Goal: Information Seeking & Learning: Check status

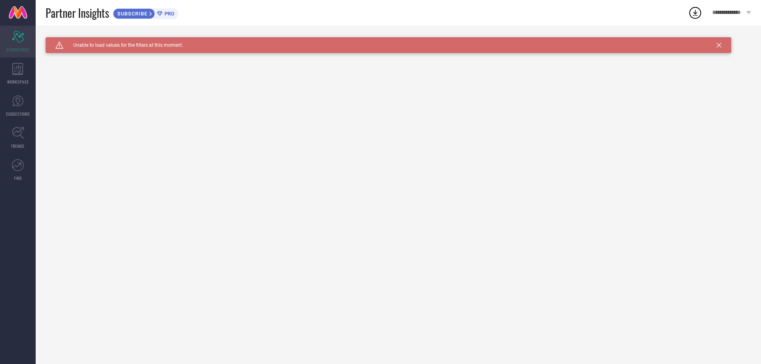
click at [24, 50] on span "SCORECARDS" at bounding box center [17, 50] width 23 height 6
click at [24, 70] on div "WORKSPACE" at bounding box center [18, 74] width 36 height 32
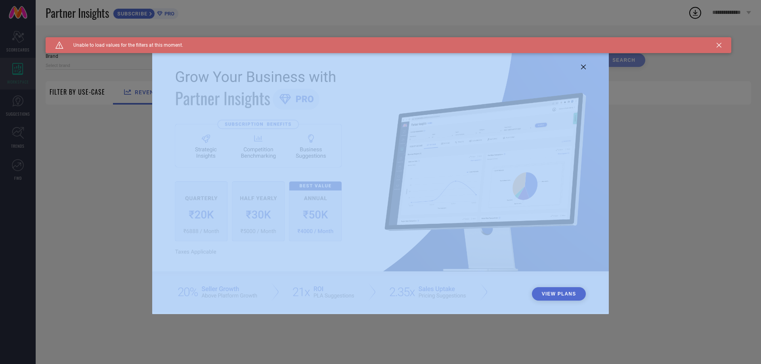
click at [23, 70] on div "View Plans" at bounding box center [380, 182] width 761 height 364
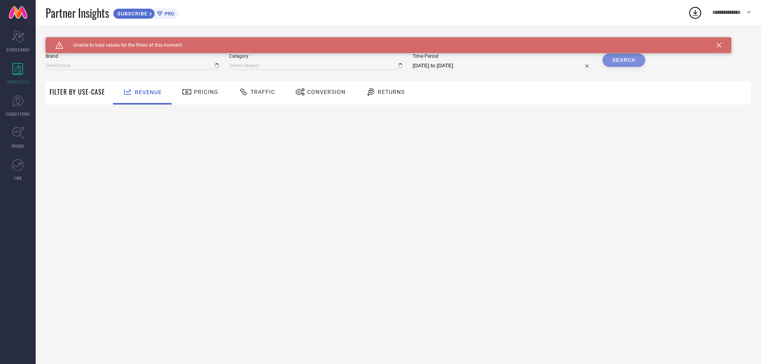
type input "1 STOP FASHION"
type input "All"
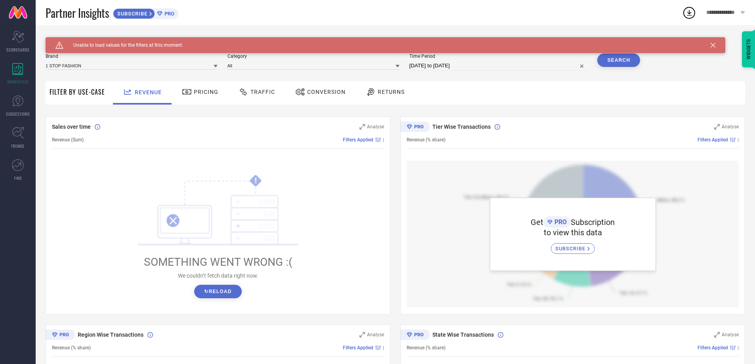
click at [129, 71] on div "Brand 1 STOP FASHION" at bounding box center [132, 62] width 172 height 17
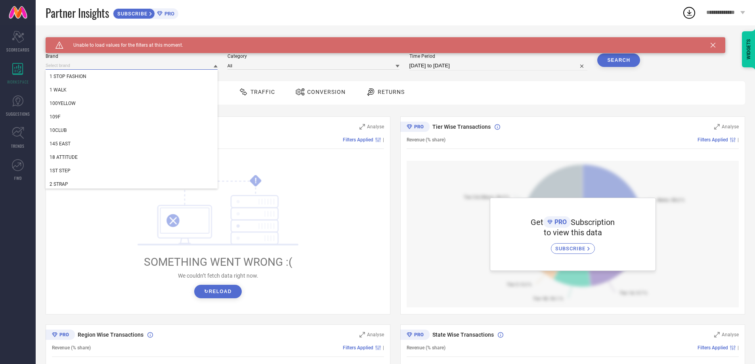
click at [130, 69] on input at bounding box center [132, 65] width 172 height 8
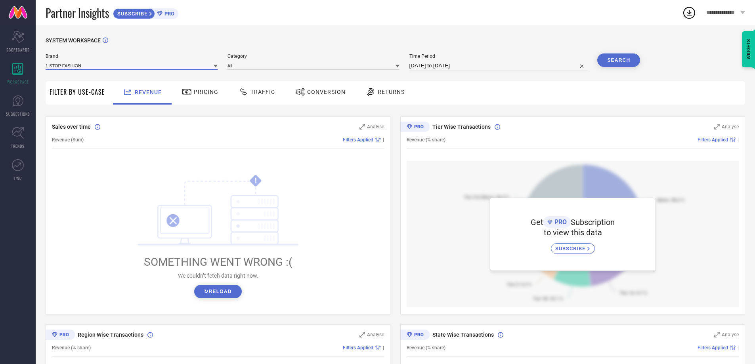
click at [130, 69] on input at bounding box center [132, 65] width 172 height 8
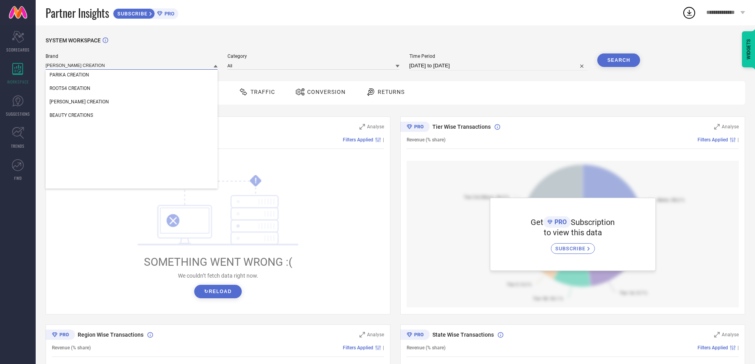
scroll to position [555, 0]
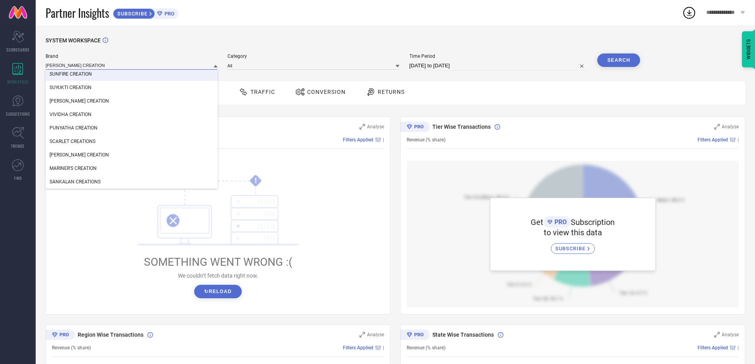
type input "[PERSON_NAME] CREATION"
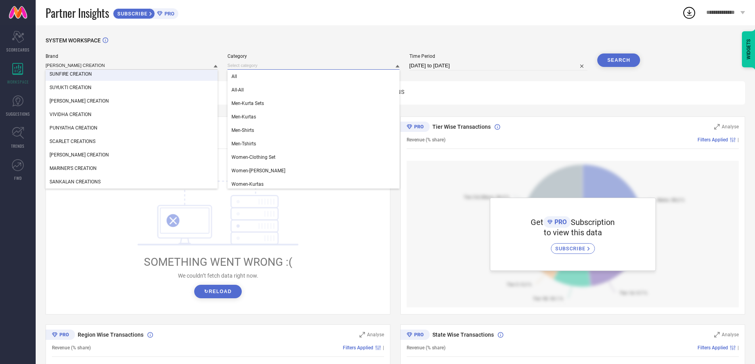
click at [303, 63] on input at bounding box center [314, 65] width 172 height 8
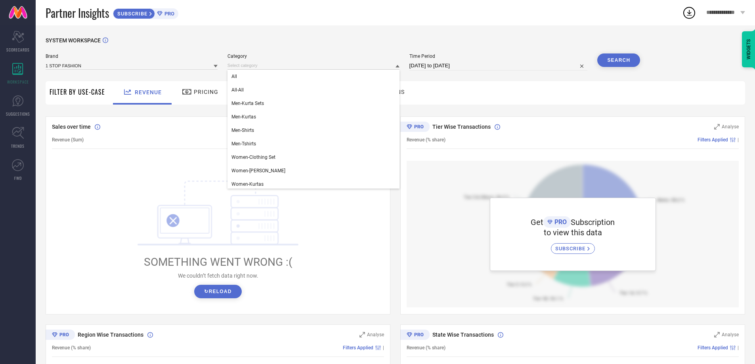
drag, startPoint x: 139, startPoint y: 50, endPoint x: 137, endPoint y: 61, distance: 11.3
click at [139, 51] on div "SYSTEM WORKSPACE" at bounding box center [396, 45] width 700 height 16
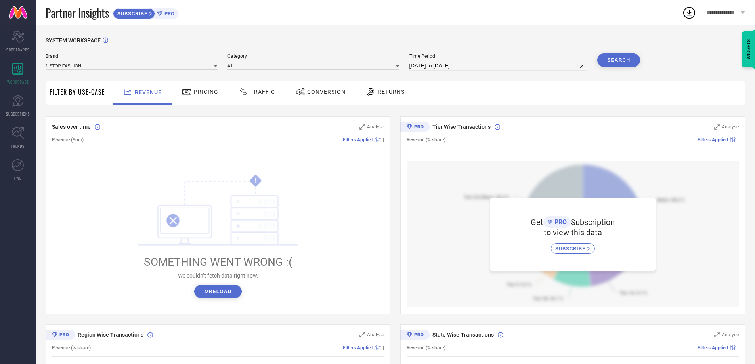
click at [137, 61] on div "Brand 1 STOP FASHION" at bounding box center [132, 62] width 172 height 17
click at [137, 61] on div "1 STOP FASHION" at bounding box center [132, 65] width 172 height 9
click at [153, 64] on input at bounding box center [132, 65] width 172 height 8
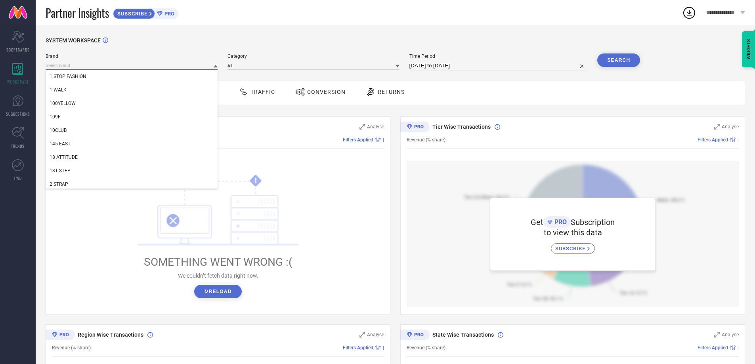
click at [152, 64] on input at bounding box center [132, 65] width 172 height 8
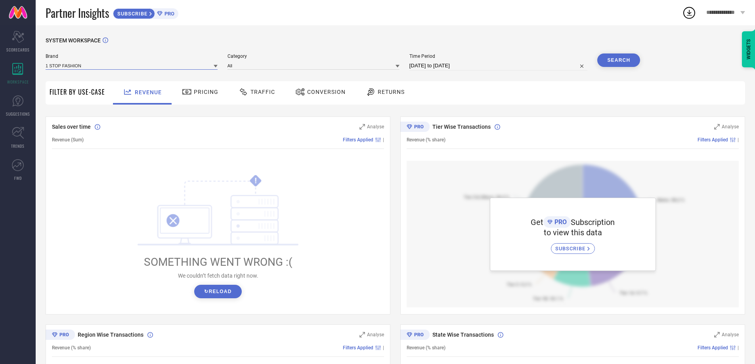
click at [146, 62] on input at bounding box center [132, 65] width 172 height 8
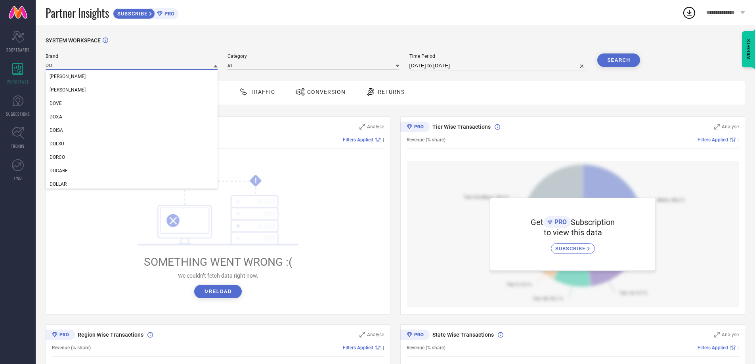
type input "D"
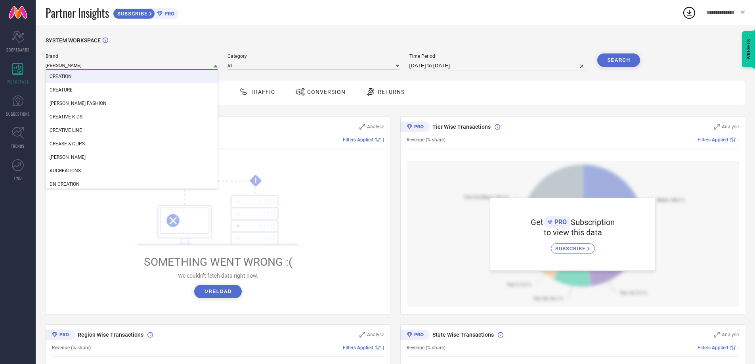
type input "[PERSON_NAME]"
click at [81, 79] on div "CREATION" at bounding box center [132, 76] width 172 height 13
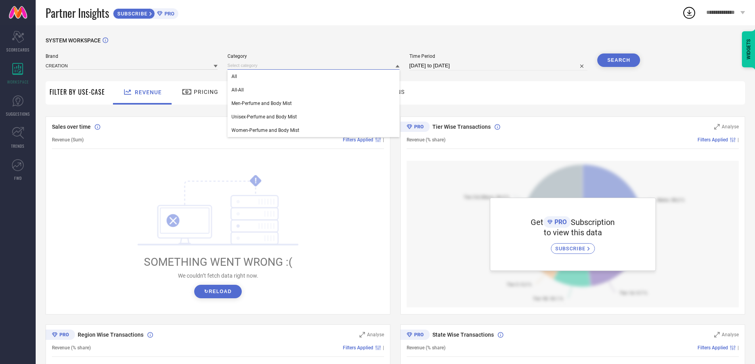
click at [305, 67] on input at bounding box center [314, 65] width 172 height 8
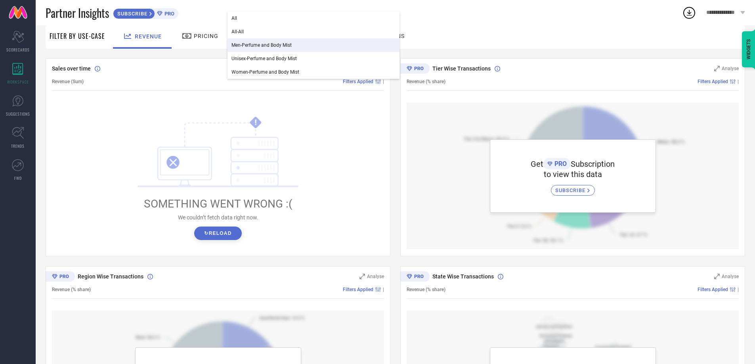
scroll to position [79, 0]
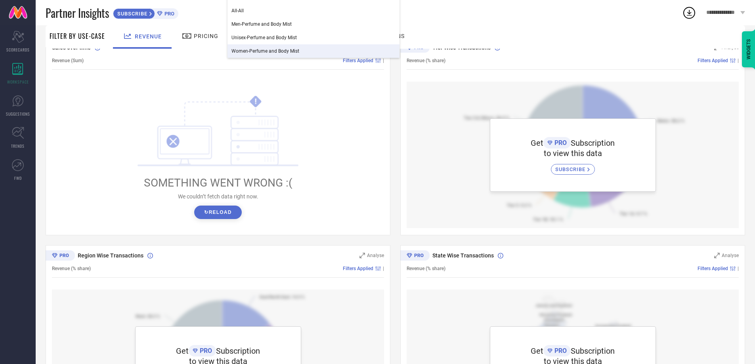
click at [297, 50] on span "Women-Perfume and Body Mist" at bounding box center [266, 51] width 68 height 6
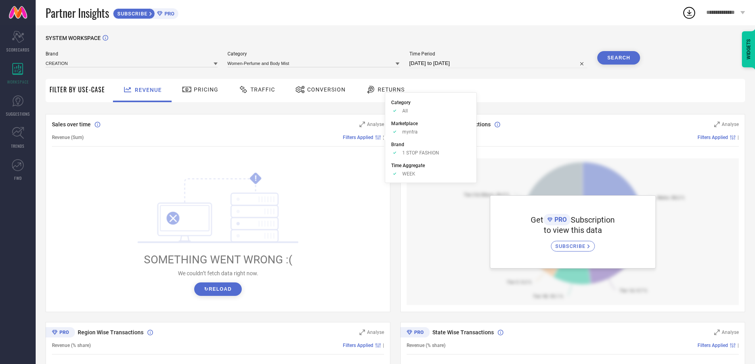
scroll to position [0, 0]
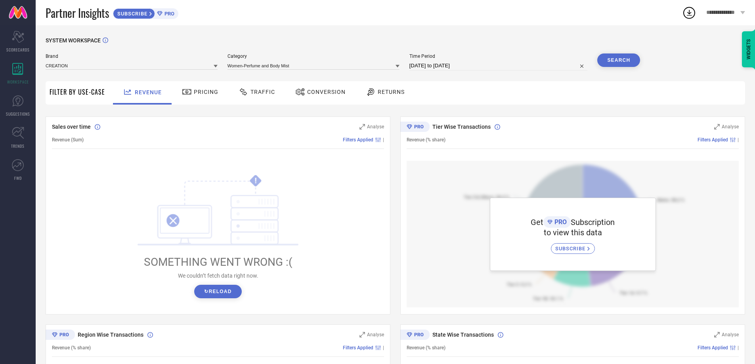
click at [623, 56] on button "Search" at bounding box center [619, 60] width 43 height 13
click at [17, 113] on span "SUGGESTIONS" at bounding box center [18, 114] width 24 height 6
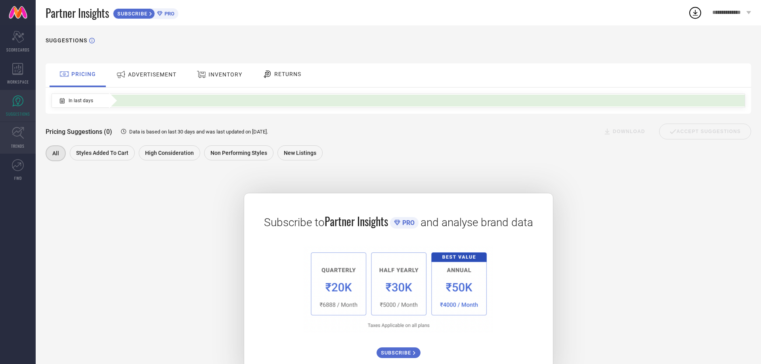
click at [13, 142] on link "TRENDS" at bounding box center [18, 138] width 36 height 32
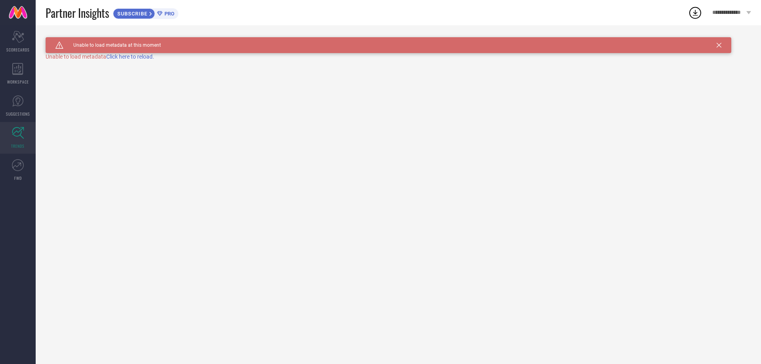
click at [18, 140] on link "TRENDS" at bounding box center [18, 138] width 36 height 32
click at [139, 58] on span "Click here to reload." at bounding box center [130, 57] width 48 height 6
click at [21, 178] on span "FWD" at bounding box center [18, 178] width 8 height 6
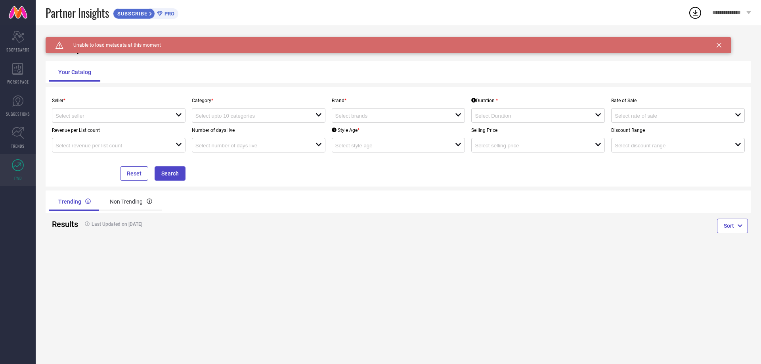
click at [108, 126] on div "Revenue per List count open" at bounding box center [119, 138] width 140 height 30
click at [115, 117] on input at bounding box center [110, 116] width 108 height 6
click at [111, 133] on li "Myntra ( MINT_1 )" at bounding box center [118, 131] width 133 height 14
type input "Myntra ( MINT_1 )"
click at [238, 119] on div "open" at bounding box center [259, 115] width 134 height 15
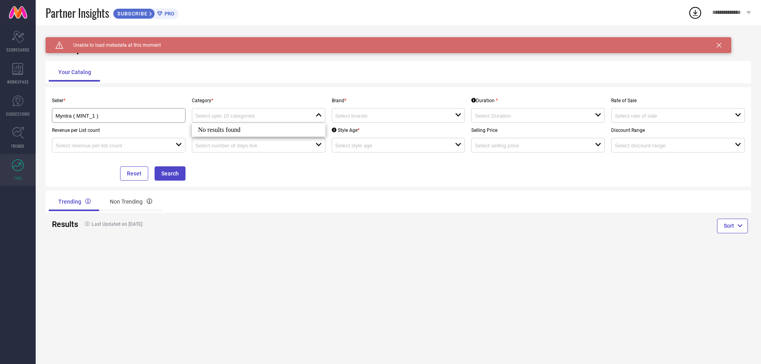
click at [238, 133] on div "No results found" at bounding box center [259, 129] width 134 height 13
click at [375, 114] on input at bounding box center [389, 116] width 108 height 6
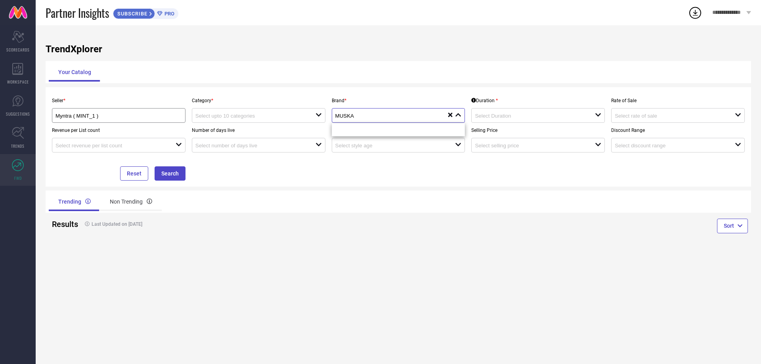
type input "MUSKA"
click at [389, 120] on div "MUSKA close reset" at bounding box center [399, 115] width 134 height 15
click at [395, 115] on input at bounding box center [389, 116] width 108 height 6
type input "MUSKA"
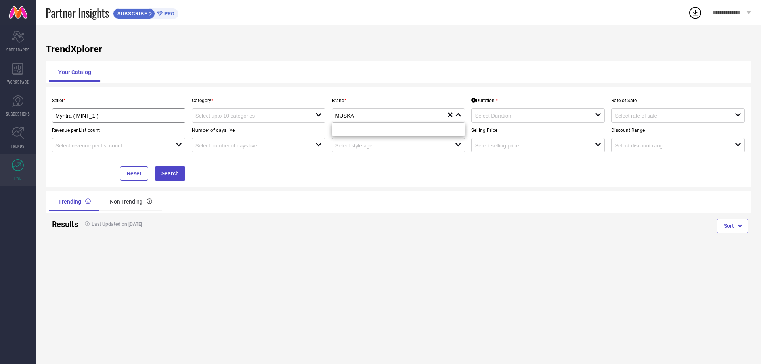
click at [558, 194] on div "Trending Non Trending" at bounding box center [399, 202] width 706 height 22
click at [521, 116] on input at bounding box center [529, 116] width 108 height 6
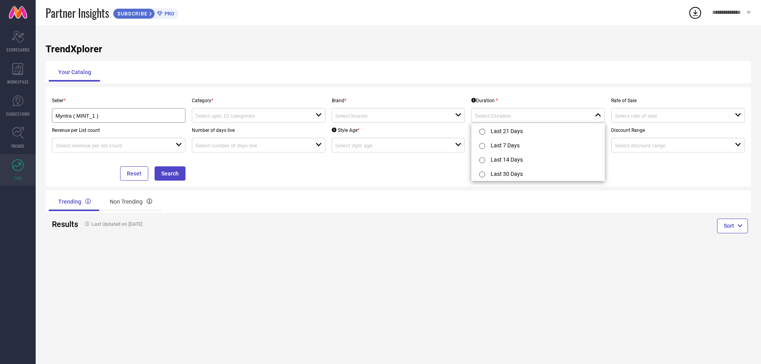
click at [397, 157] on div "Seller * Myntra ( MINT_1 ) Category * open Brand * open Duration * close Rate o…" at bounding box center [398, 137] width 699 height 88
click at [650, 118] on input at bounding box center [669, 116] width 108 height 6
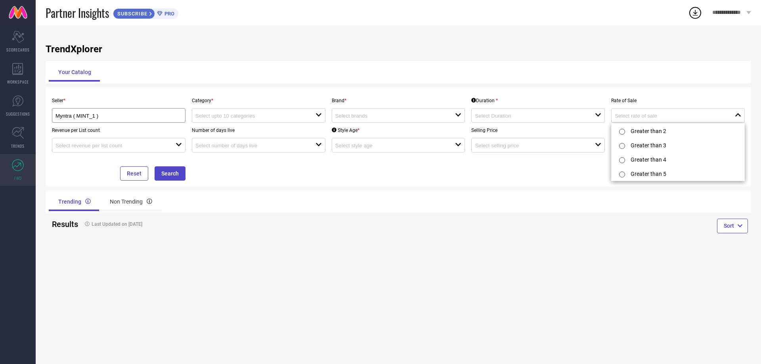
click at [492, 151] on div "open" at bounding box center [538, 145] width 134 height 15
click at [90, 149] on input at bounding box center [110, 146] width 108 height 6
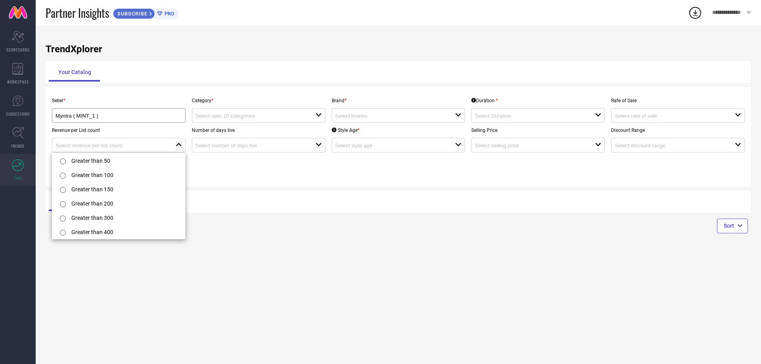
click at [261, 142] on div at bounding box center [255, 146] width 120 height 8
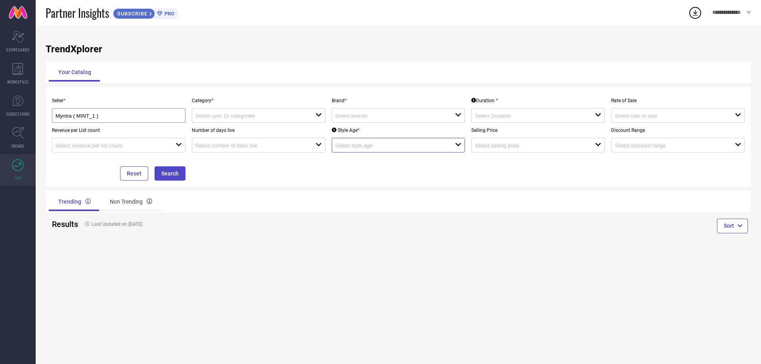
click at [360, 148] on input at bounding box center [389, 146] width 108 height 6
